Goal: Entertainment & Leisure: Consume media (video, audio)

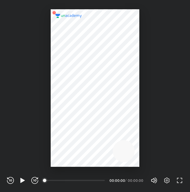
scroll to position [192, 190]
click at [23, 182] on icon "button" at bounding box center [22, 180] width 7 height 7
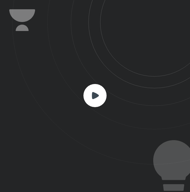
click at [101, 88] on rect at bounding box center [94, 95] width 23 height 23
drag, startPoint x: 94, startPoint y: 83, endPoint x: 92, endPoint y: 90, distance: 6.7
click at [93, 89] on div at bounding box center [95, 96] width 190 height 192
click at [92, 90] on rect at bounding box center [94, 95] width 23 height 23
click at [101, 89] on rect at bounding box center [94, 95] width 23 height 23
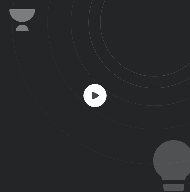
click at [89, 71] on icon at bounding box center [101, 82] width 178 height 165
drag, startPoint x: 105, startPoint y: 103, endPoint x: 108, endPoint y: 111, distance: 8.5
click at [109, 111] on div at bounding box center [95, 96] width 190 height 192
click at [108, 111] on icon at bounding box center [101, 82] width 178 height 165
click at [104, 101] on rect at bounding box center [94, 95] width 23 height 23
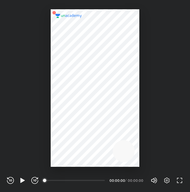
scroll to position [192, 190]
click at [39, 183] on div "REWIND (J) PLAY (K) FORWARD (L) 00:00 00:00:00 / 00:00:00 Volume (M) 100% Setti…" at bounding box center [95, 180] width 176 height 9
click at [38, 181] on div "REWIND (J) PLAY (K) FORWARD (L) 00:00 00:00:00 / 00:00:00 Volume (M) 100% Setti…" at bounding box center [95, 180] width 176 height 9
click at [36, 180] on icon "button" at bounding box center [35, 180] width 2 height 2
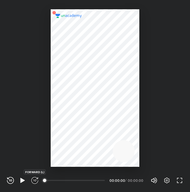
click at [38, 179] on icon "button" at bounding box center [34, 180] width 7 height 7
click at [37, 179] on icon "button" at bounding box center [34, 180] width 7 height 7
click at [92, 181] on div "00:00" at bounding box center [75, 181] width 60 height 6
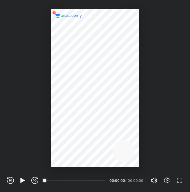
click at [89, 181] on div "00:00" at bounding box center [75, 181] width 60 height 6
drag, startPoint x: 88, startPoint y: 181, endPoint x: 71, endPoint y: 181, distance: 17.1
click at [71, 181] on div "00:00" at bounding box center [75, 181] width 60 height 6
